Goal: Transaction & Acquisition: Purchase product/service

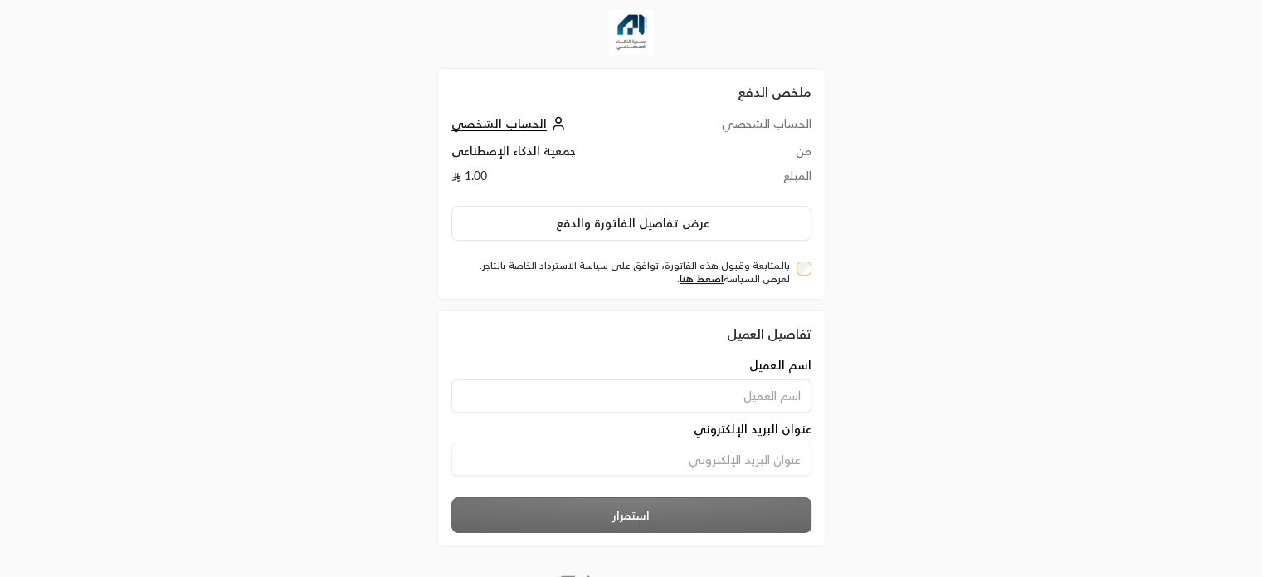
click at [933, 381] on div "ملخص الدفع الحساب الشخصي الحساب الشخصي من جمعية الذكاء الإصطناعي المبلغ 1.00 عر…" at bounding box center [630, 320] width 631 height 641
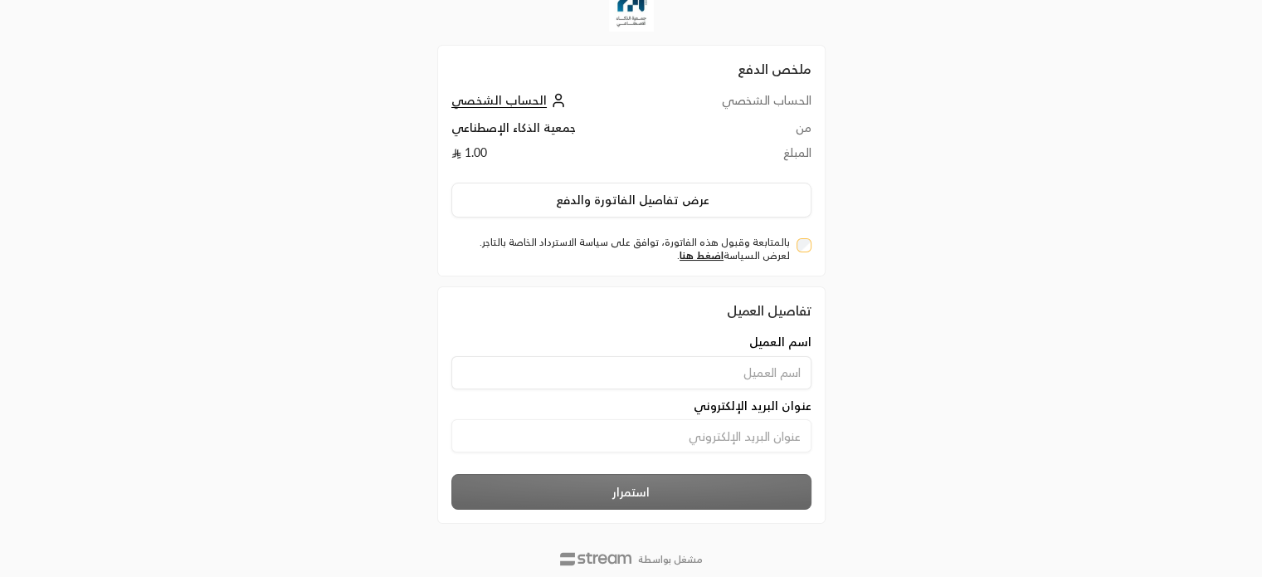
scroll to position [63, 0]
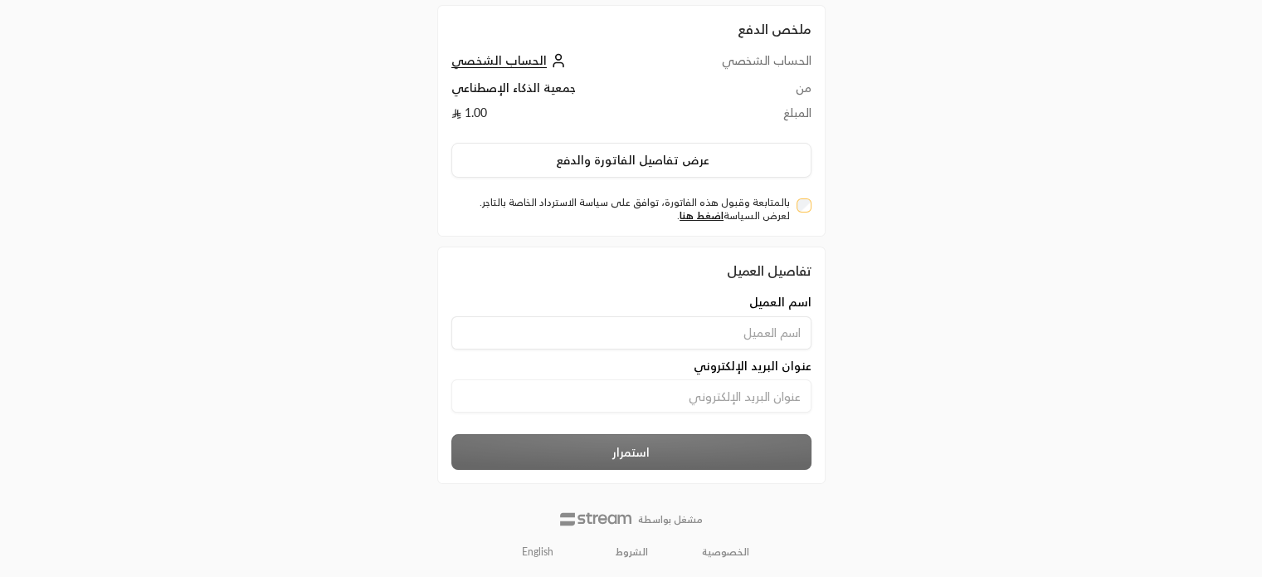
click at [767, 329] on input at bounding box center [631, 332] width 360 height 33
type input "[PERSON_NAME]"
click at [763, 387] on input at bounding box center [631, 395] width 360 height 33
type input "m"
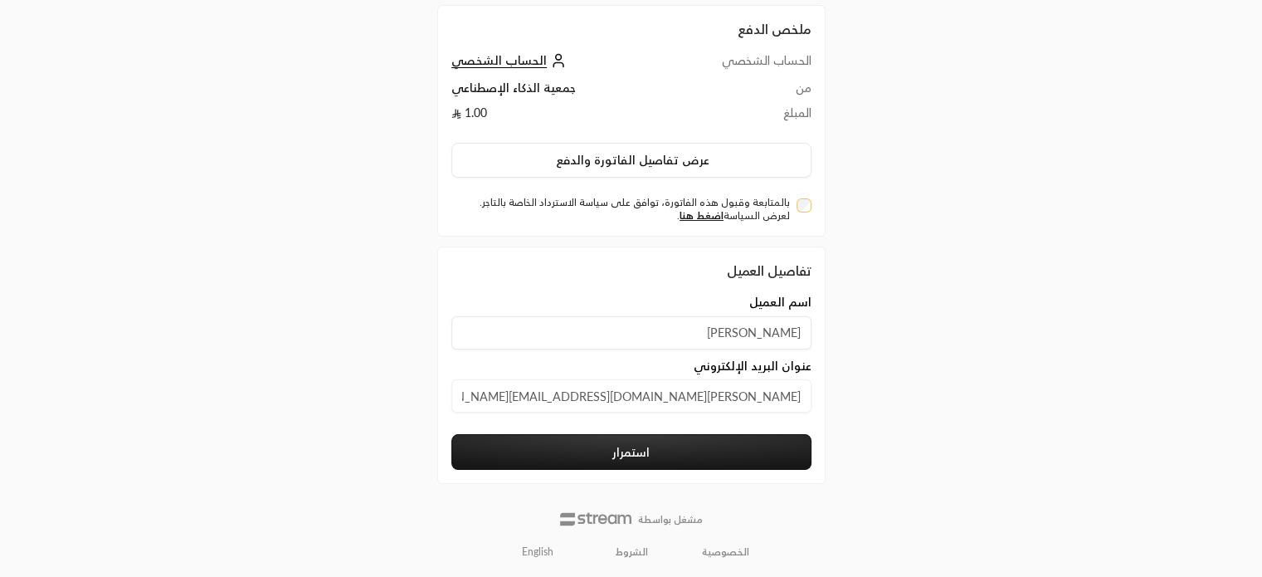
type input "[PERSON_NAME][DOMAIN_NAME][EMAIL_ADDRESS][PERSON_NAME][DOMAIN_NAME]"
click at [737, 449] on button "استمرار" at bounding box center [631, 452] width 360 height 36
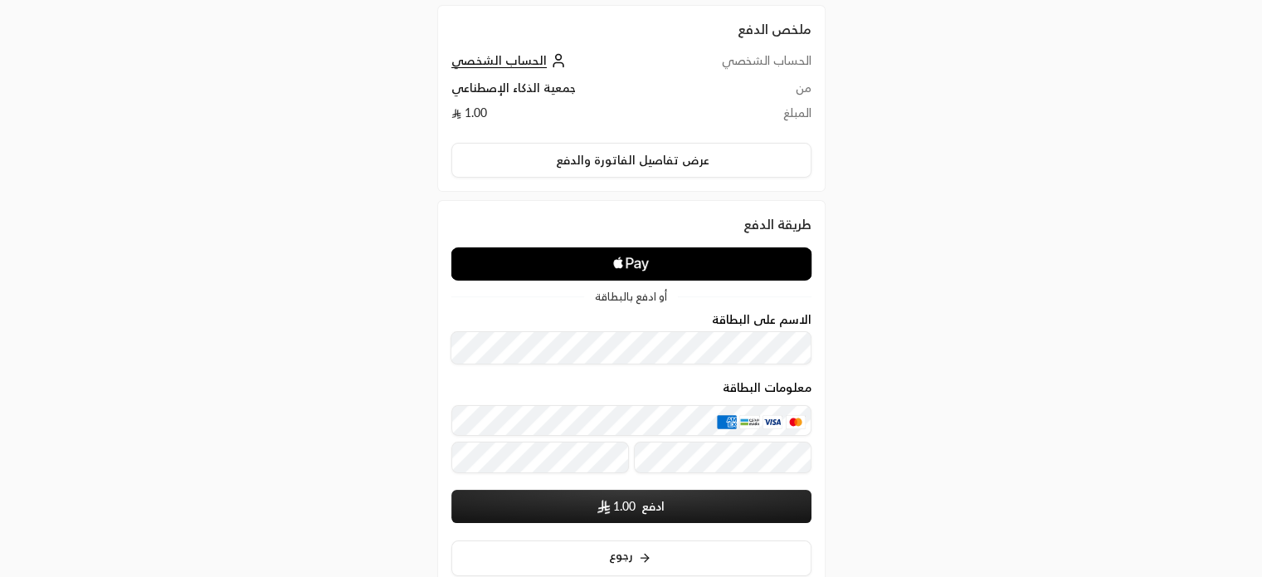
click at [674, 258] on icon "Apple Logo" at bounding box center [631, 264] width 180 height 30
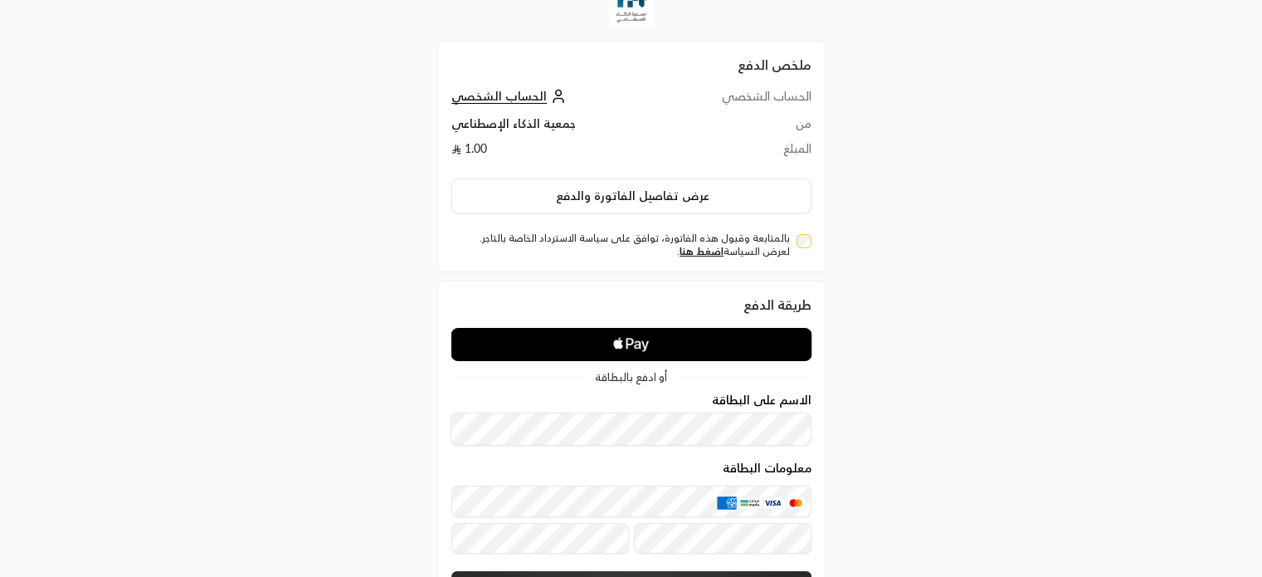
scroll to position [7, 0]
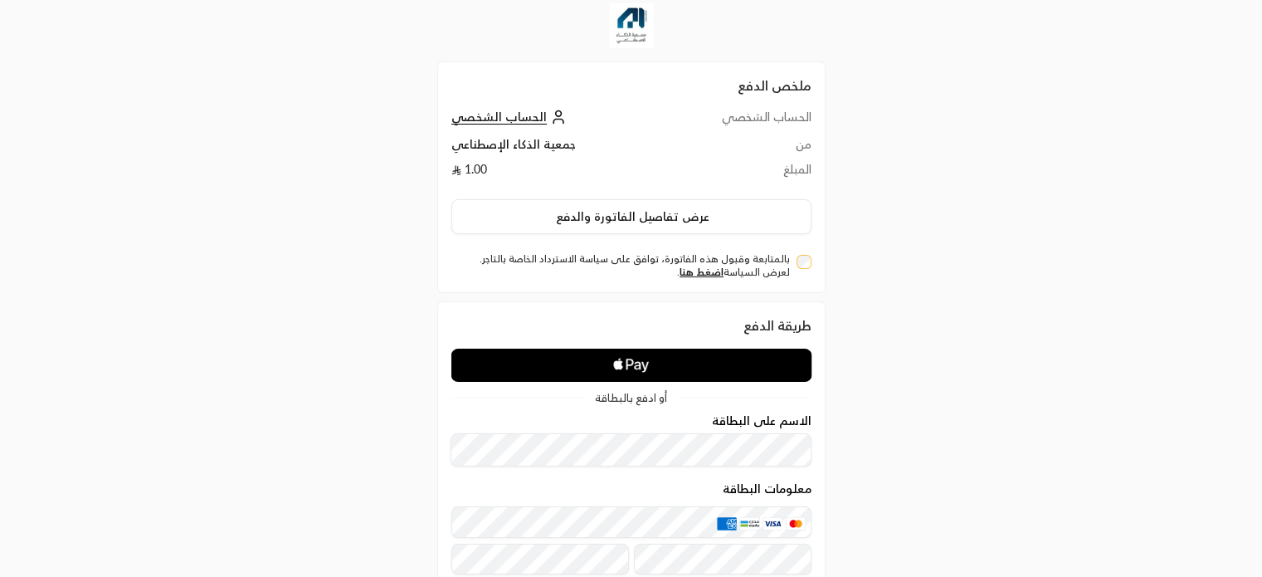
click at [698, 364] on icon "Apple Logo" at bounding box center [631, 365] width 180 height 30
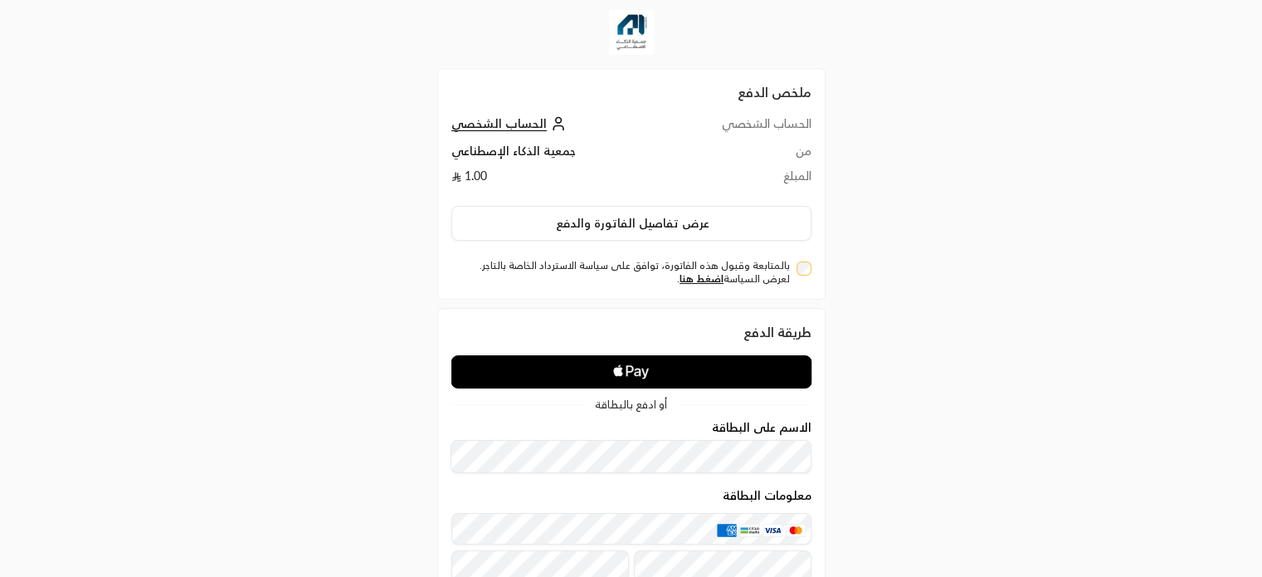
click at [966, 122] on div "ملخص الدفع الحساب الشخصي الحساب الشخصي من جمعية الذكاء الإصطناعي المبلغ 1.00 عر…" at bounding box center [631, 375] width 1262 height 751
